Goal: Information Seeking & Learning: Learn about a topic

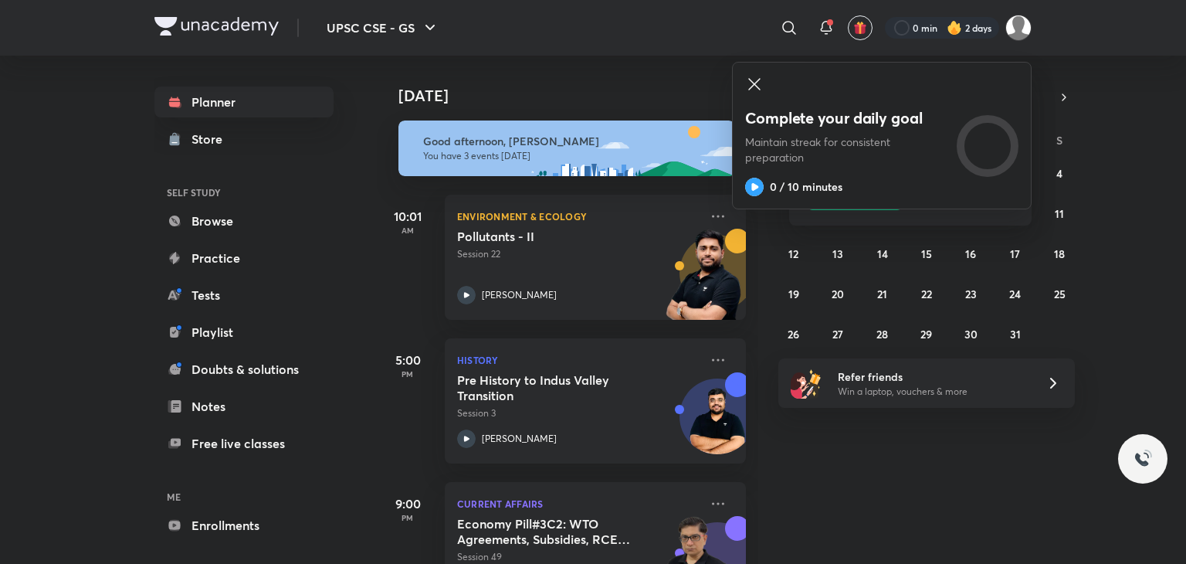
click at [757, 76] on icon at bounding box center [754, 84] width 19 height 19
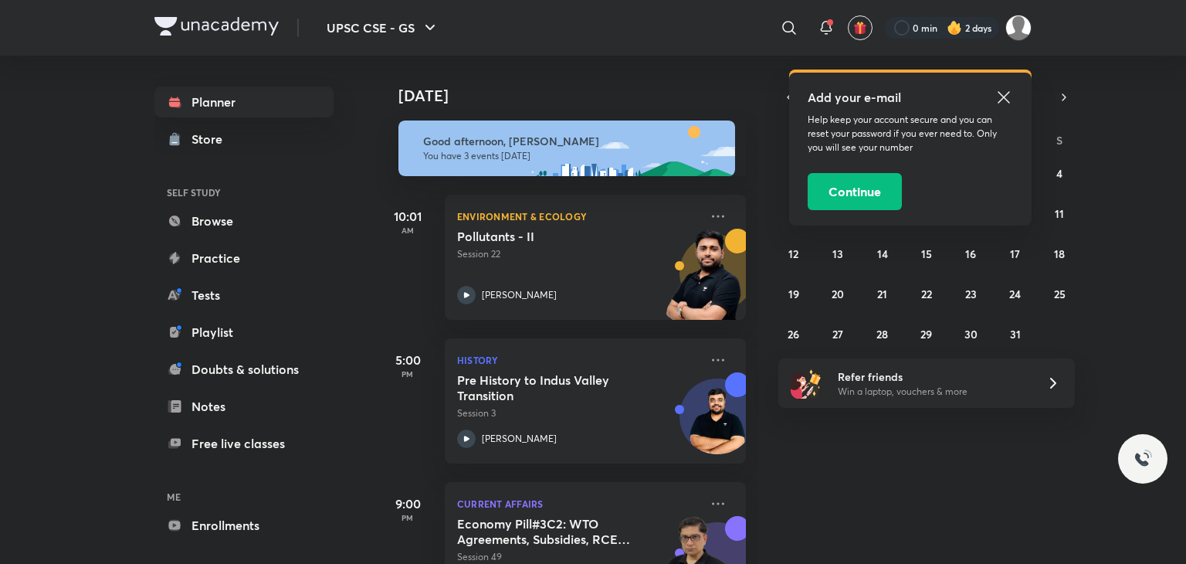
click at [1010, 97] on icon at bounding box center [1003, 97] width 19 height 19
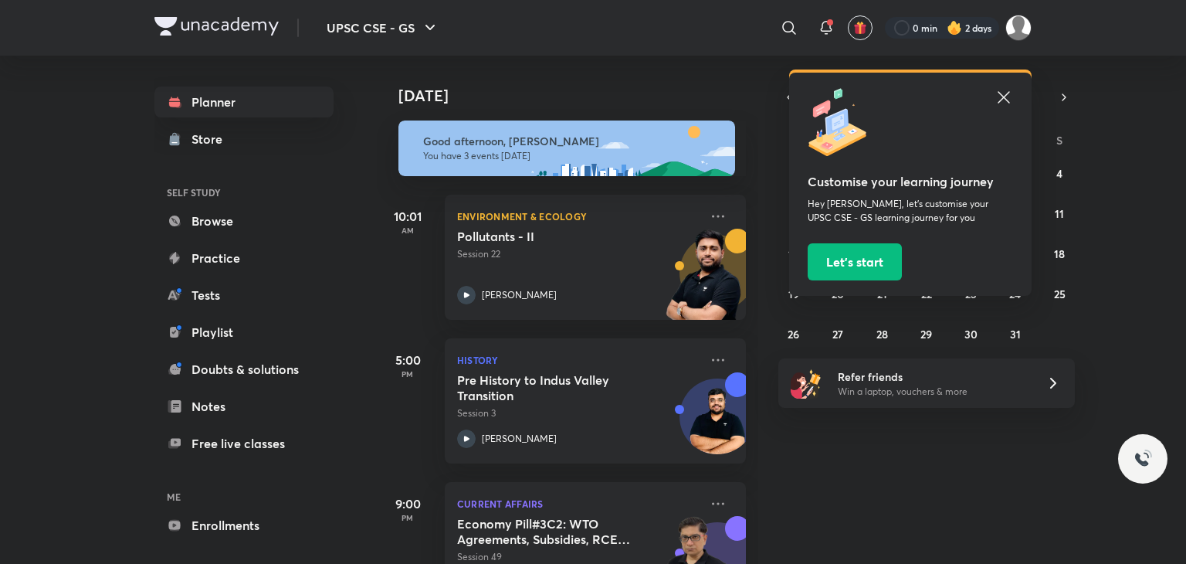
click at [1001, 94] on icon at bounding box center [1003, 97] width 12 height 12
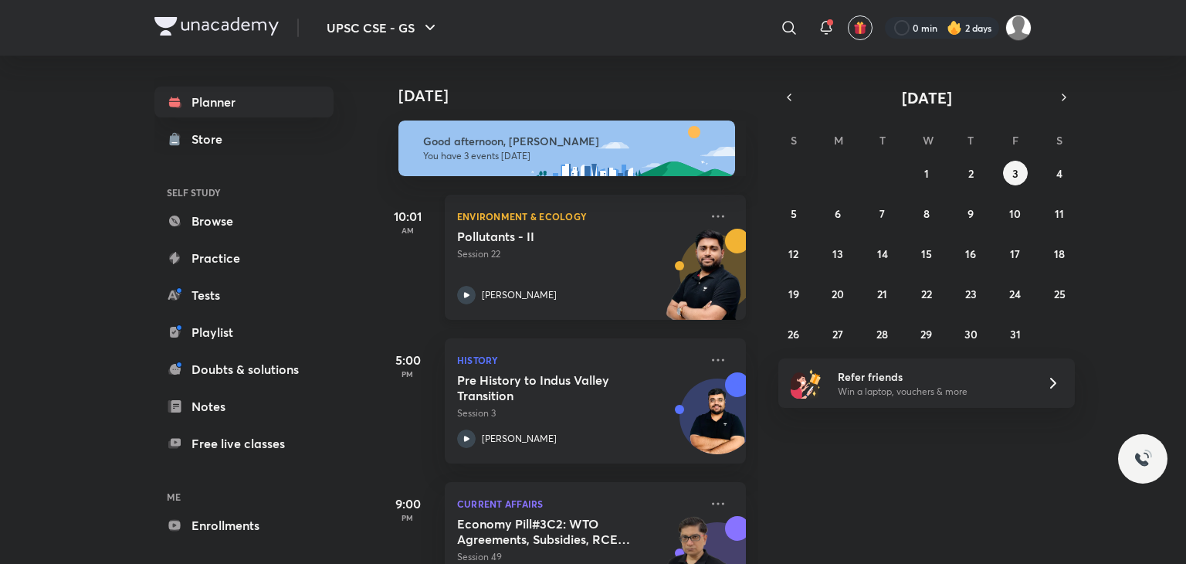
click at [593, 268] on div "Pollutants - II Session 22 Sudarshan Gurjar" at bounding box center [578, 267] width 242 height 76
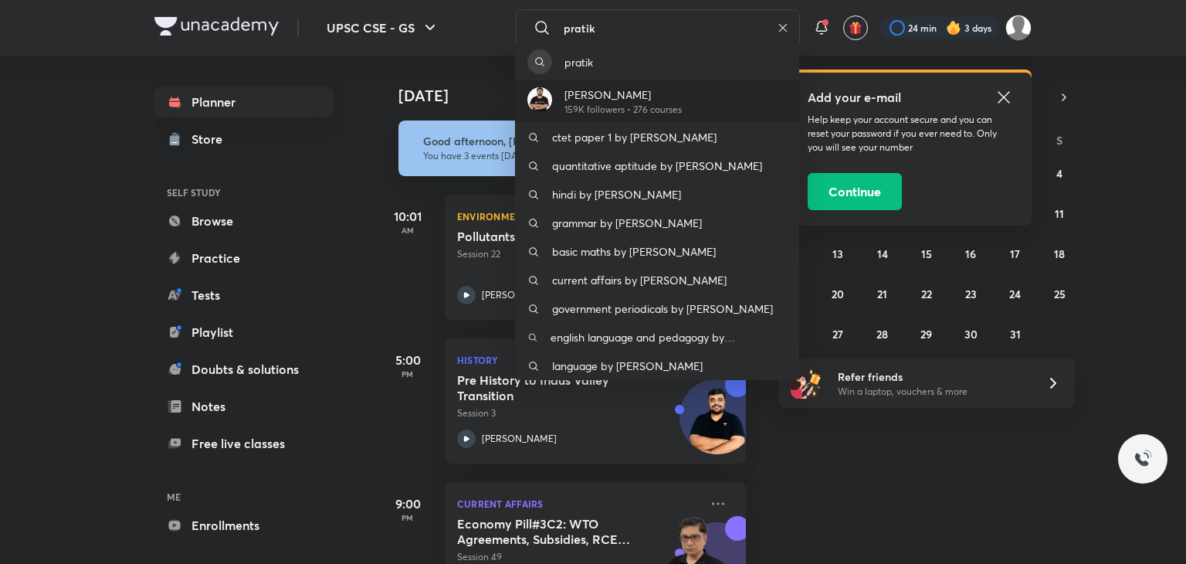
type input "pratik"
click at [621, 96] on p "[PERSON_NAME]" at bounding box center [622, 94] width 117 height 16
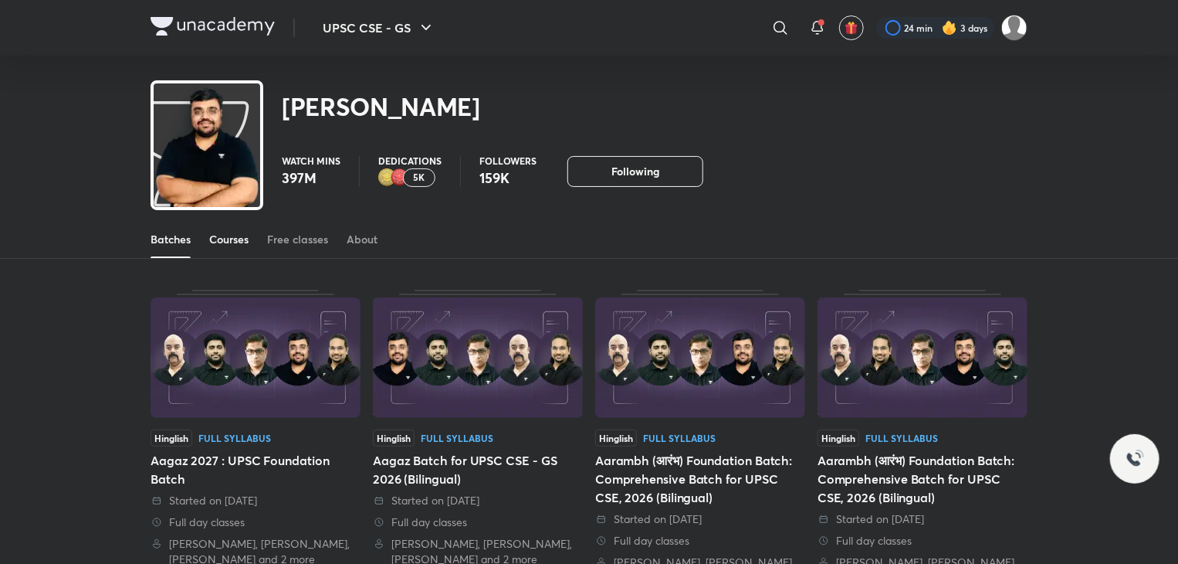
click at [241, 233] on div "Courses" at bounding box center [228, 239] width 39 height 15
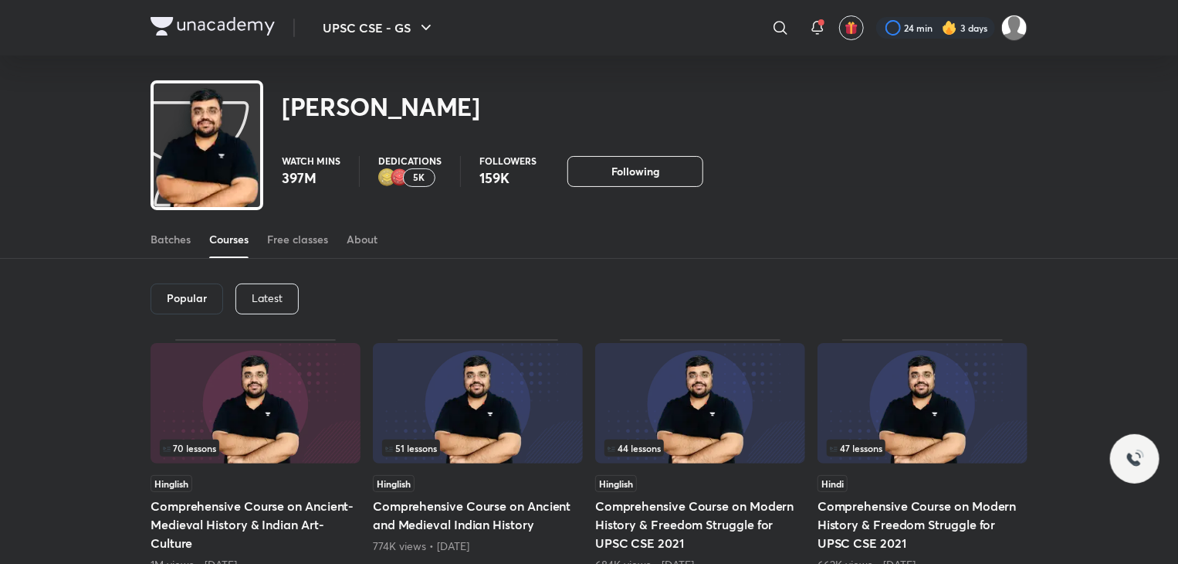
click at [259, 301] on p "Latest" at bounding box center [267, 298] width 31 height 12
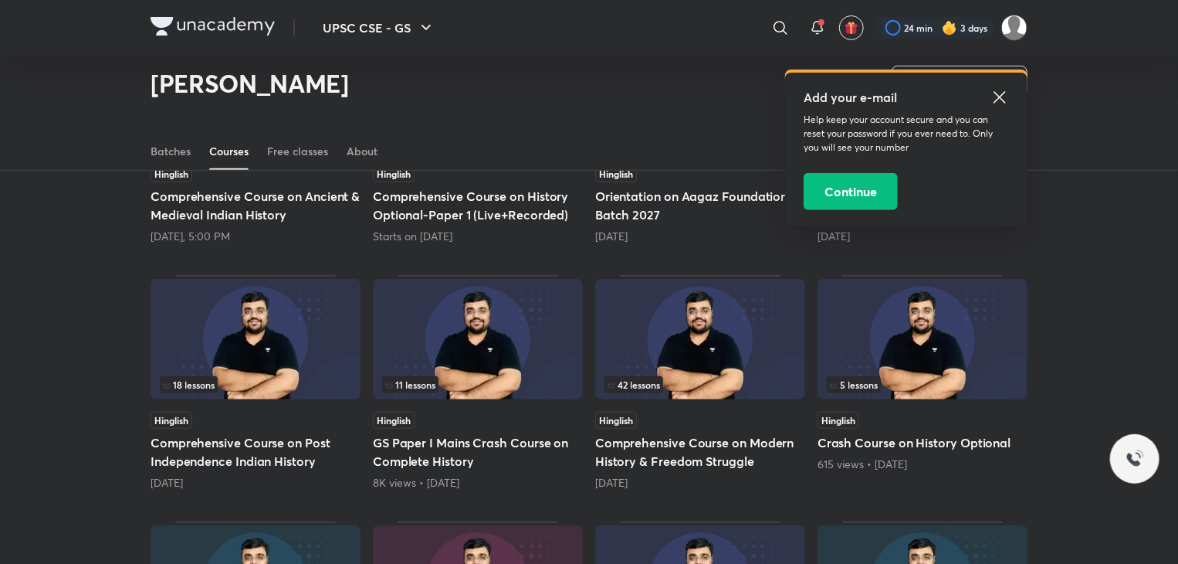
scroll to position [264, 0]
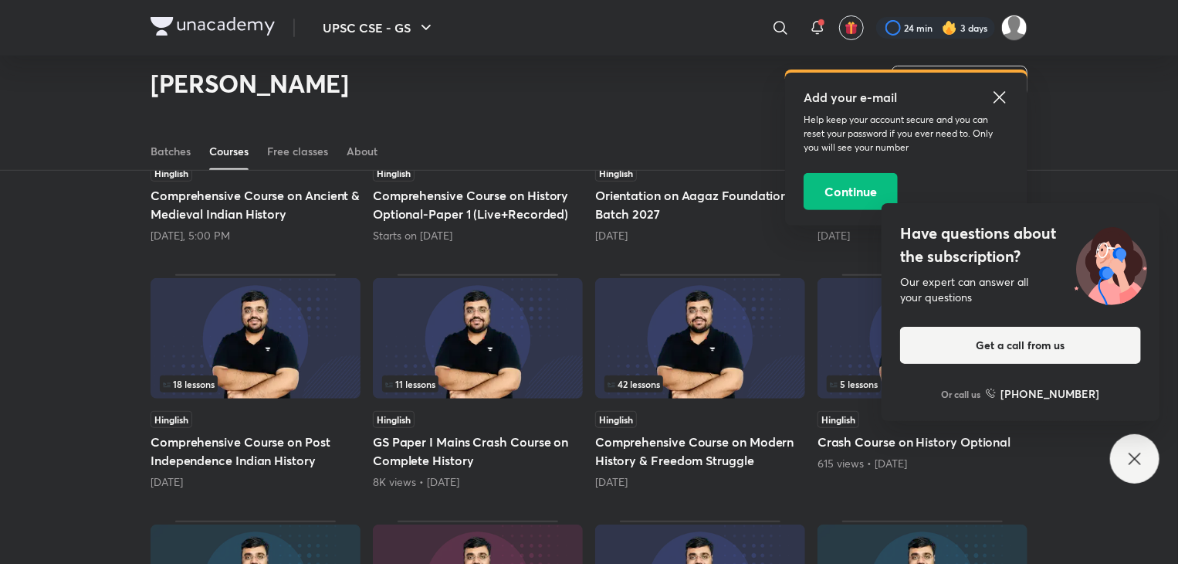
click at [1118, 470] on div "Have questions about the subscription? Our expert can answer all your questions…" at bounding box center [1134, 458] width 49 height 49
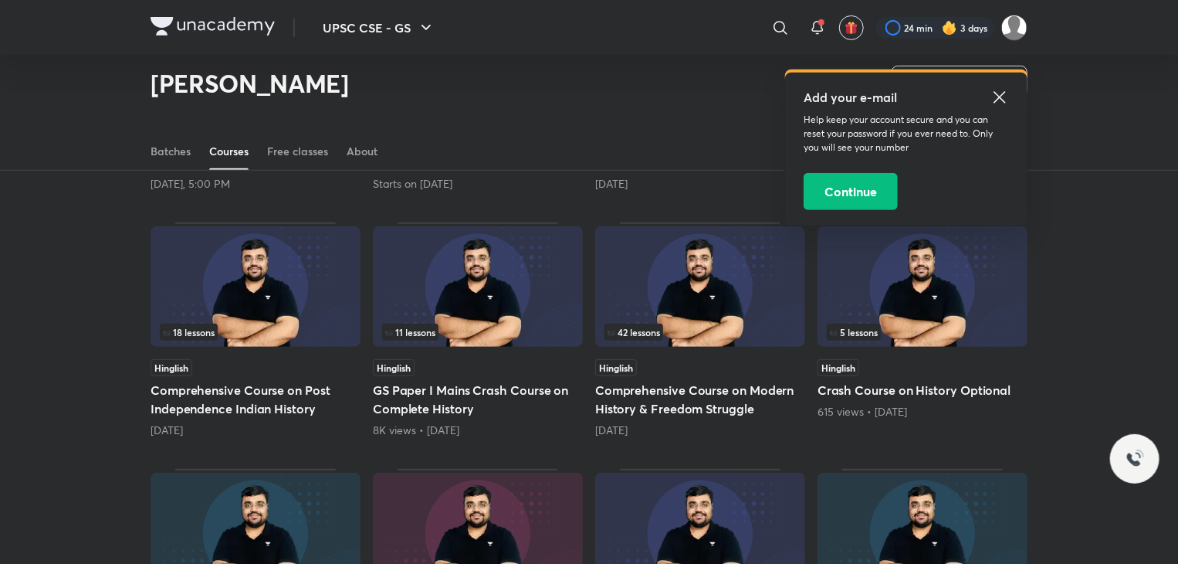
scroll to position [313, 0]
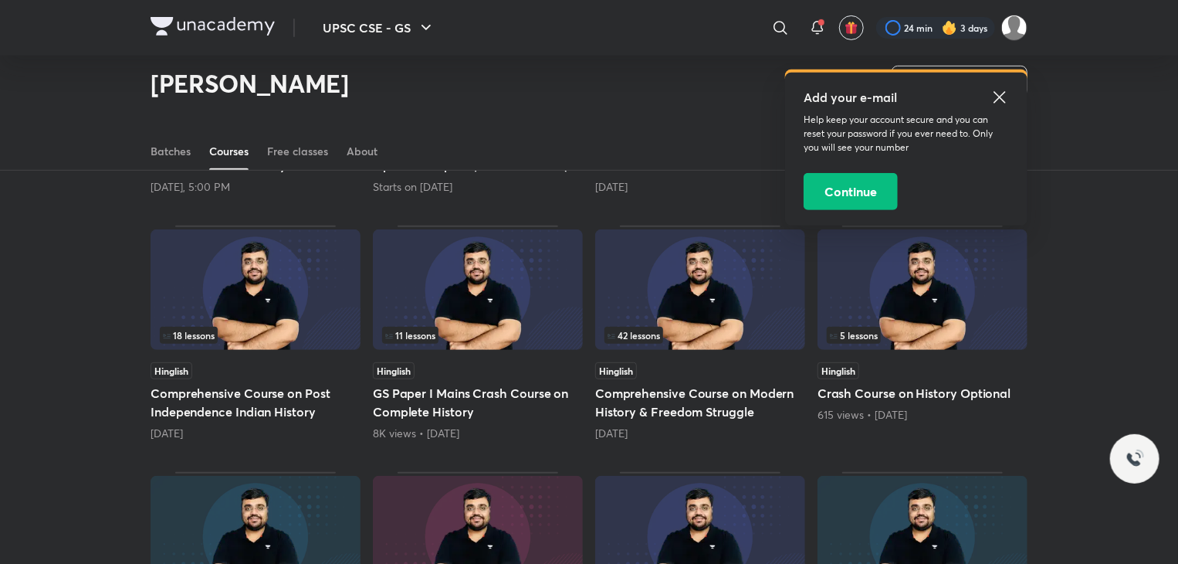
click at [686, 287] on img at bounding box center [700, 289] width 210 height 120
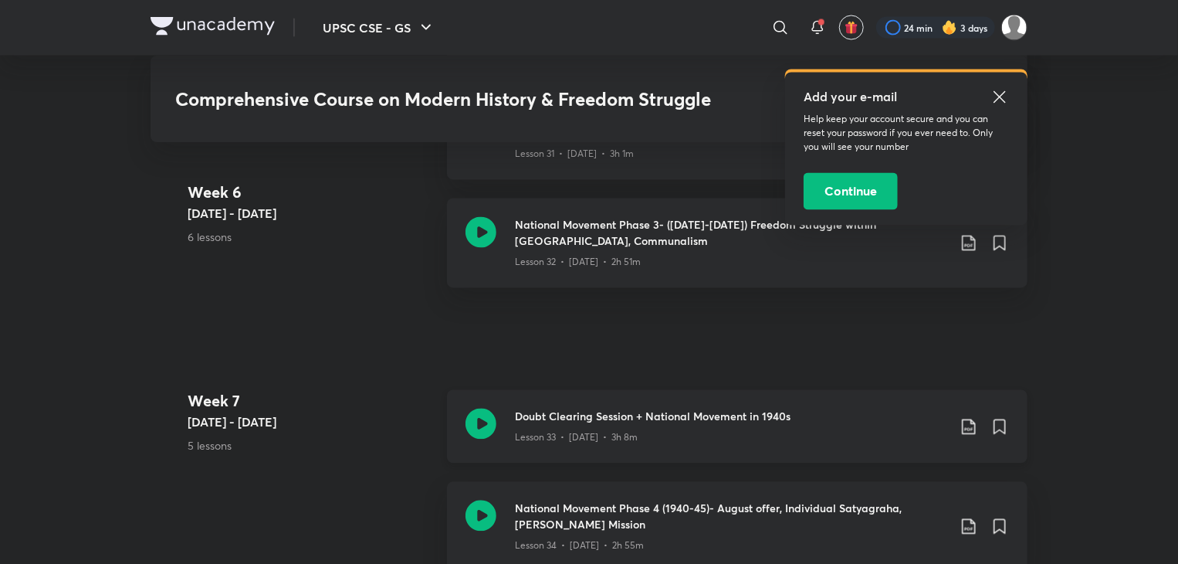
scroll to position [4400, 0]
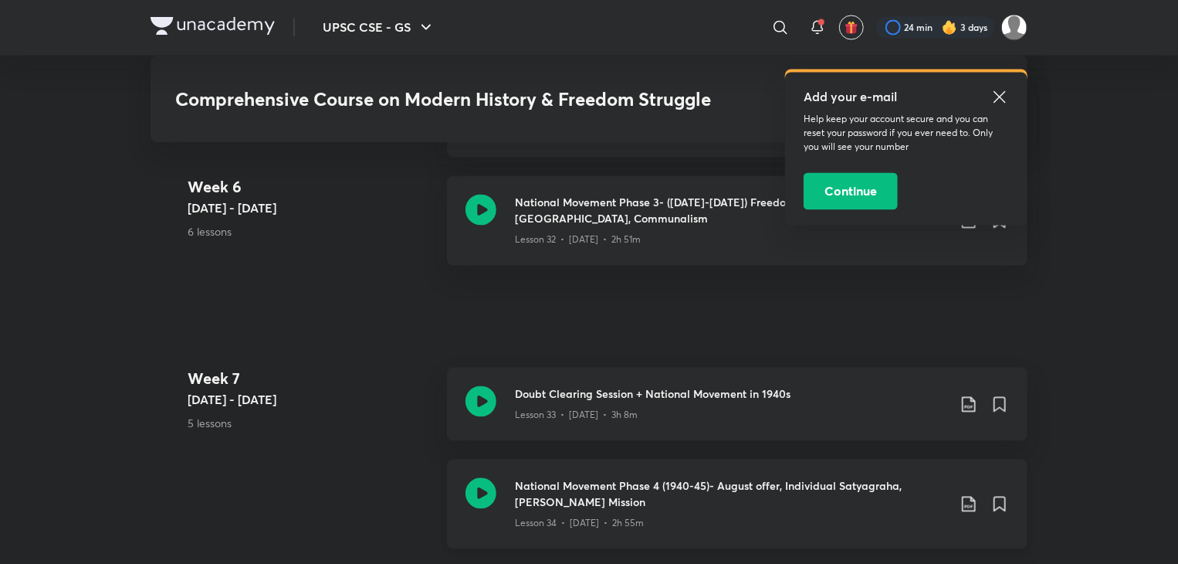
click at [551, 517] on p "Lesson 34 • [DATE] • 2h 55m" at bounding box center [579, 524] width 129 height 14
